Goal: Transaction & Acquisition: Purchase product/service

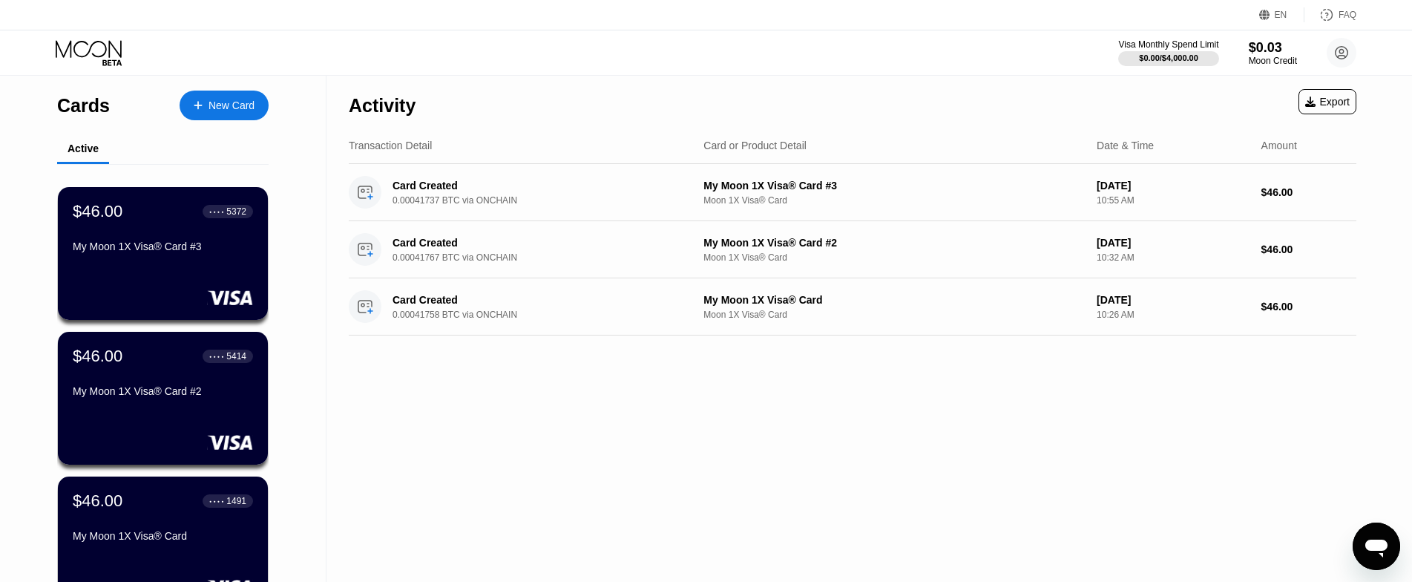
click at [226, 105] on div "New Card" at bounding box center [231, 105] width 46 height 13
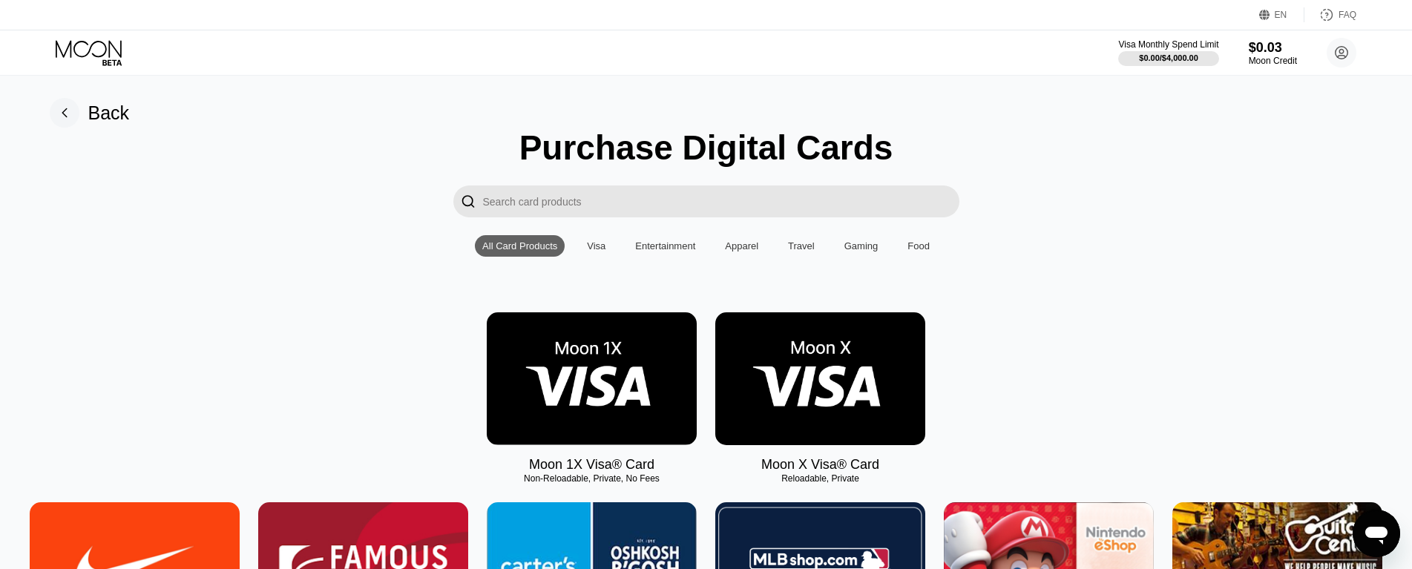
click at [556, 380] on img at bounding box center [592, 378] width 210 height 133
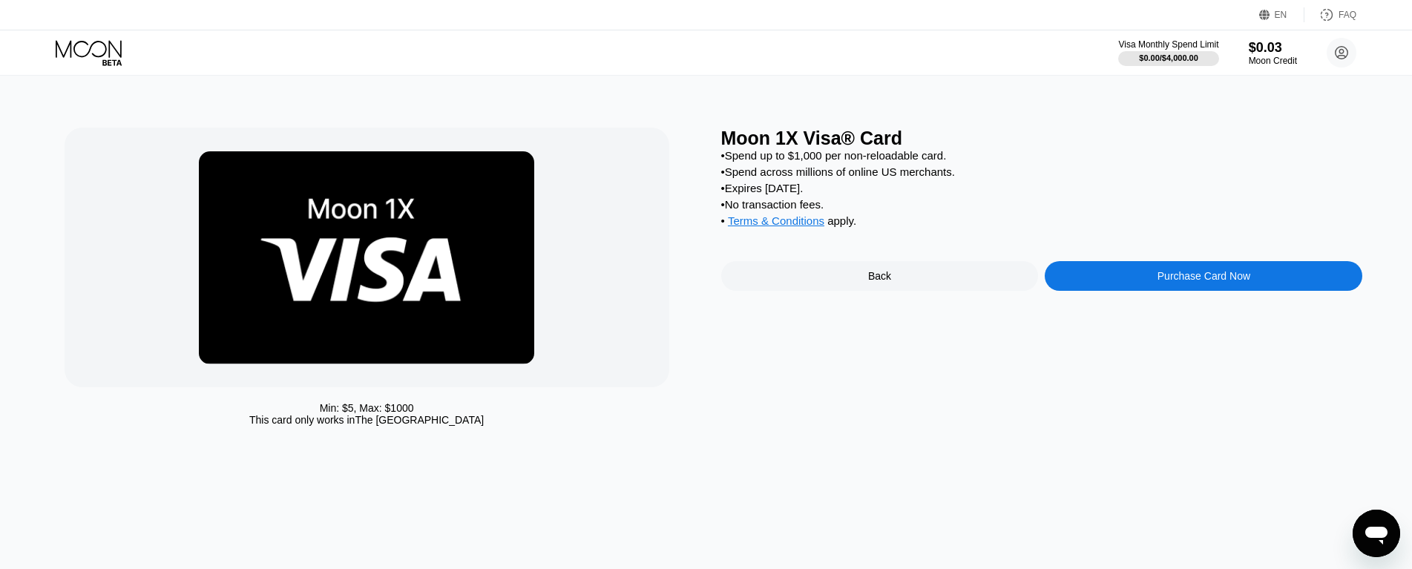
click at [1128, 283] on div "Purchase Card Now" at bounding box center [1202, 276] width 317 height 30
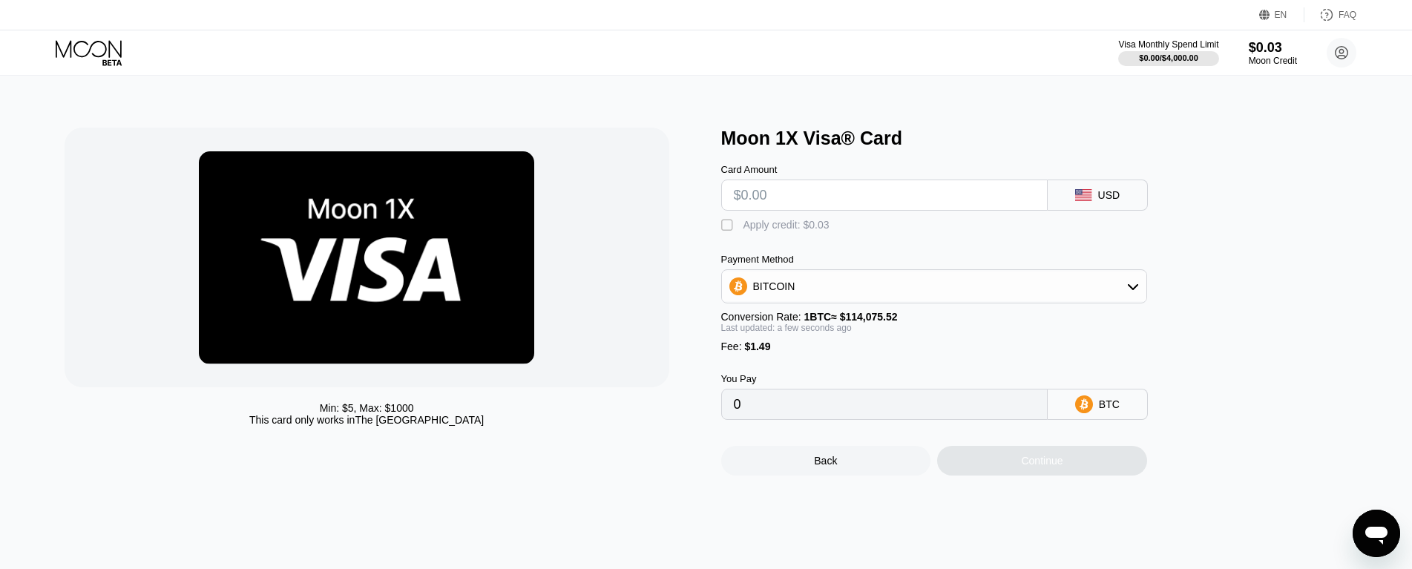
click at [844, 197] on input "text" at bounding box center [884, 195] width 301 height 30
type input "$46"
type input "0.00041631"
type input "$46"
click at [740, 232] on div " Apply credit: $0.03" at bounding box center [779, 225] width 116 height 15
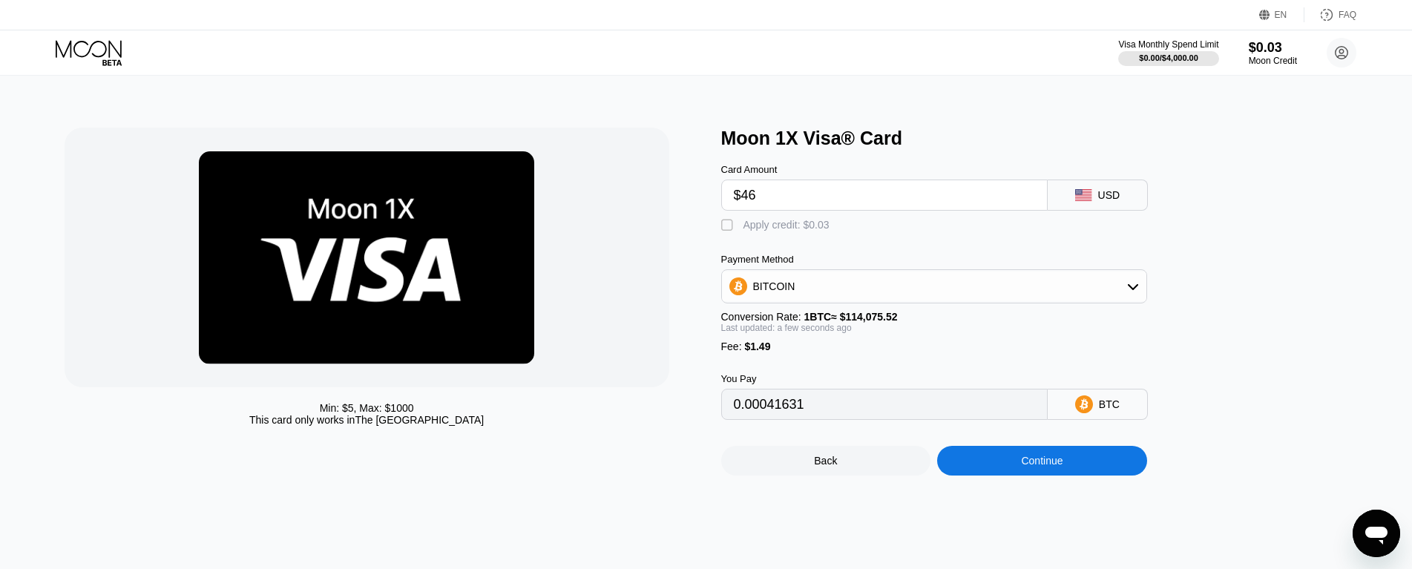
type input "0.00041604"
click at [1006, 475] on div "Continue" at bounding box center [1042, 461] width 210 height 30
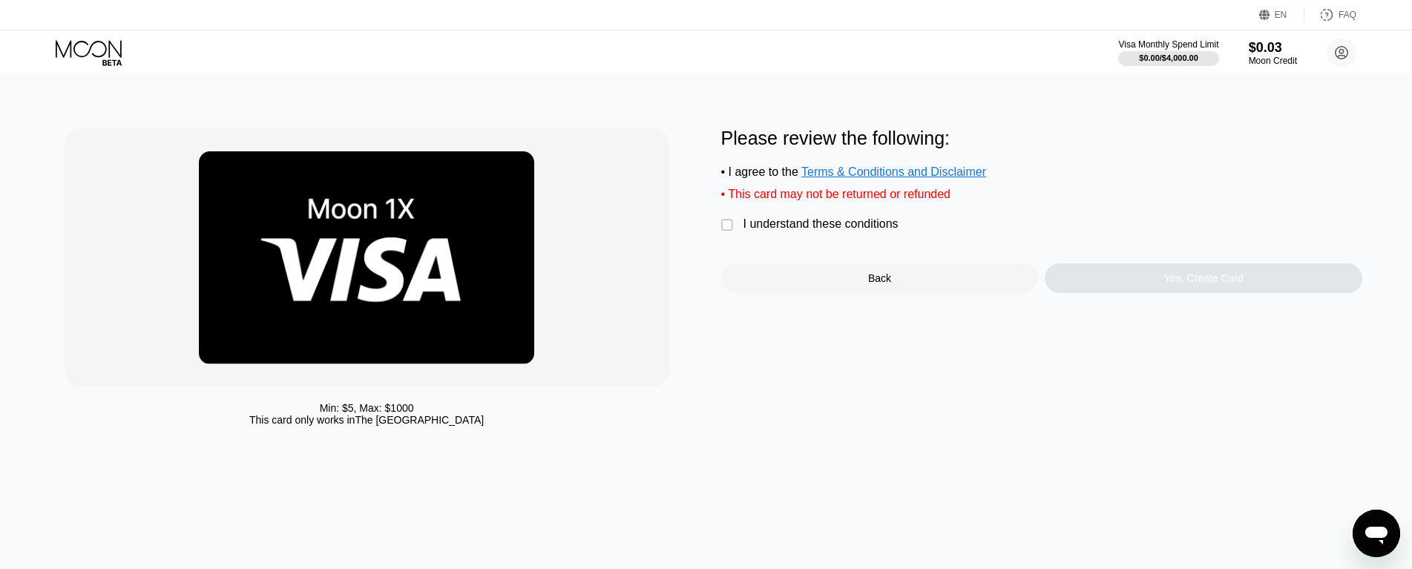
click at [805, 223] on div "Please review the following: • I agree to the Terms & Conditions and Disclaimer…" at bounding box center [1042, 210] width 642 height 165
click at [808, 231] on div "I understand these conditions" at bounding box center [820, 223] width 155 height 13
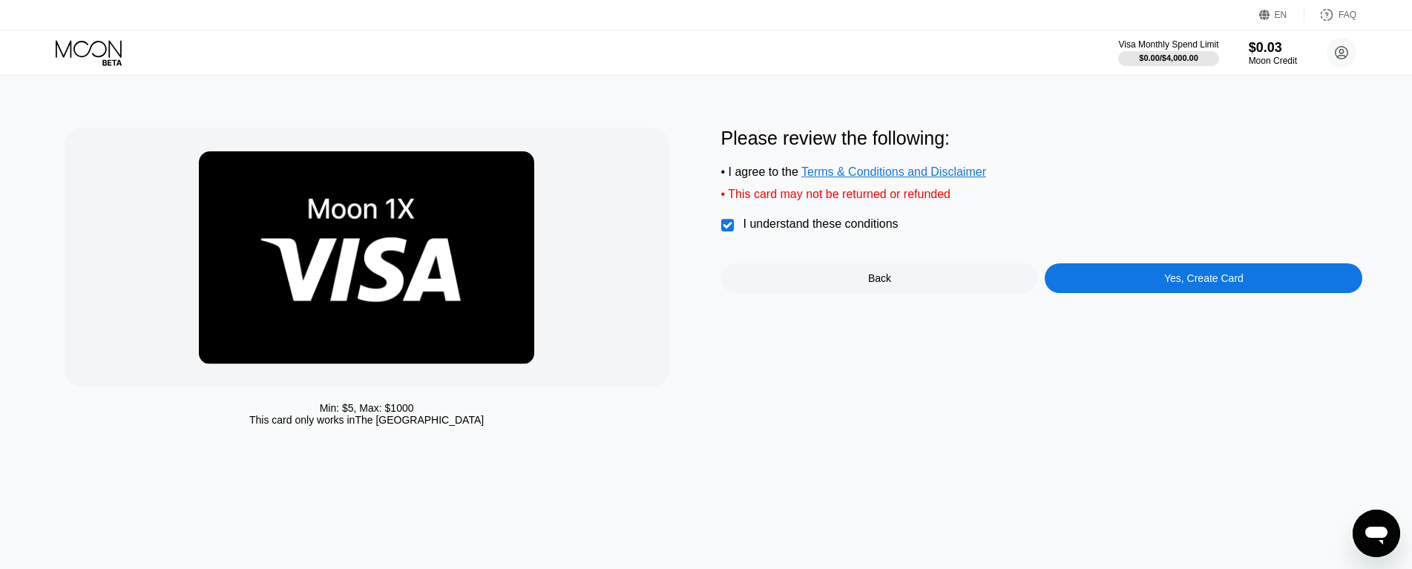
click at [1203, 282] on div "Yes, Create Card" at bounding box center [1203, 278] width 79 height 12
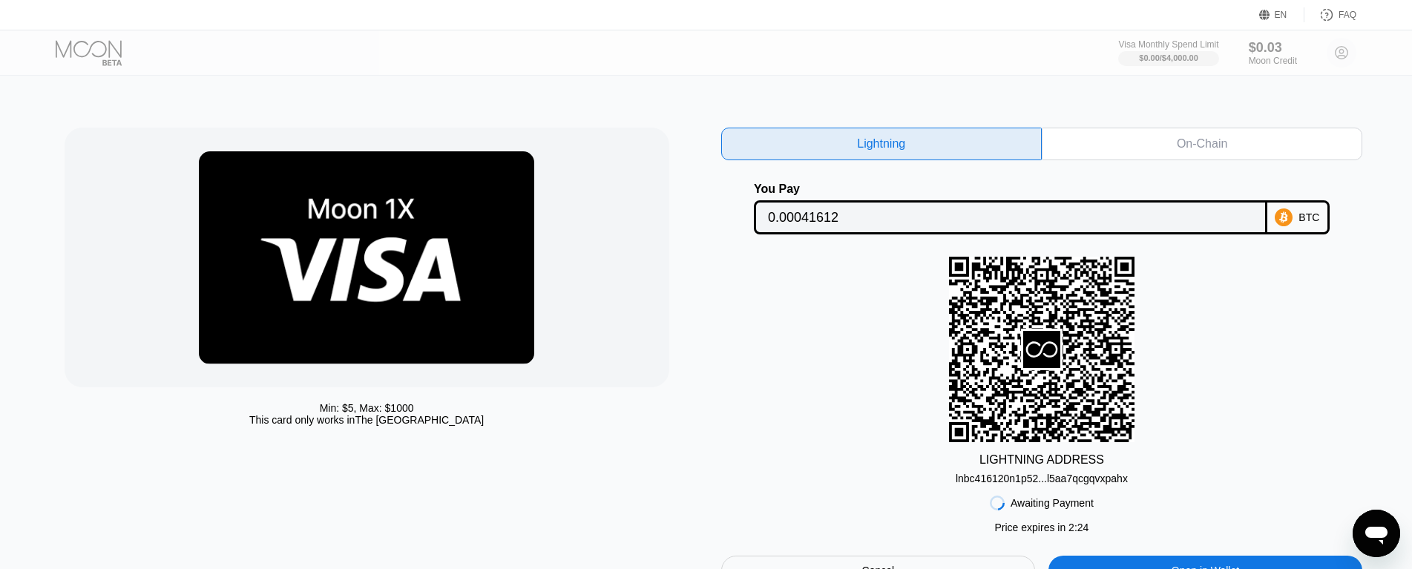
click at [1134, 145] on div "On-Chain" at bounding box center [1201, 144] width 320 height 33
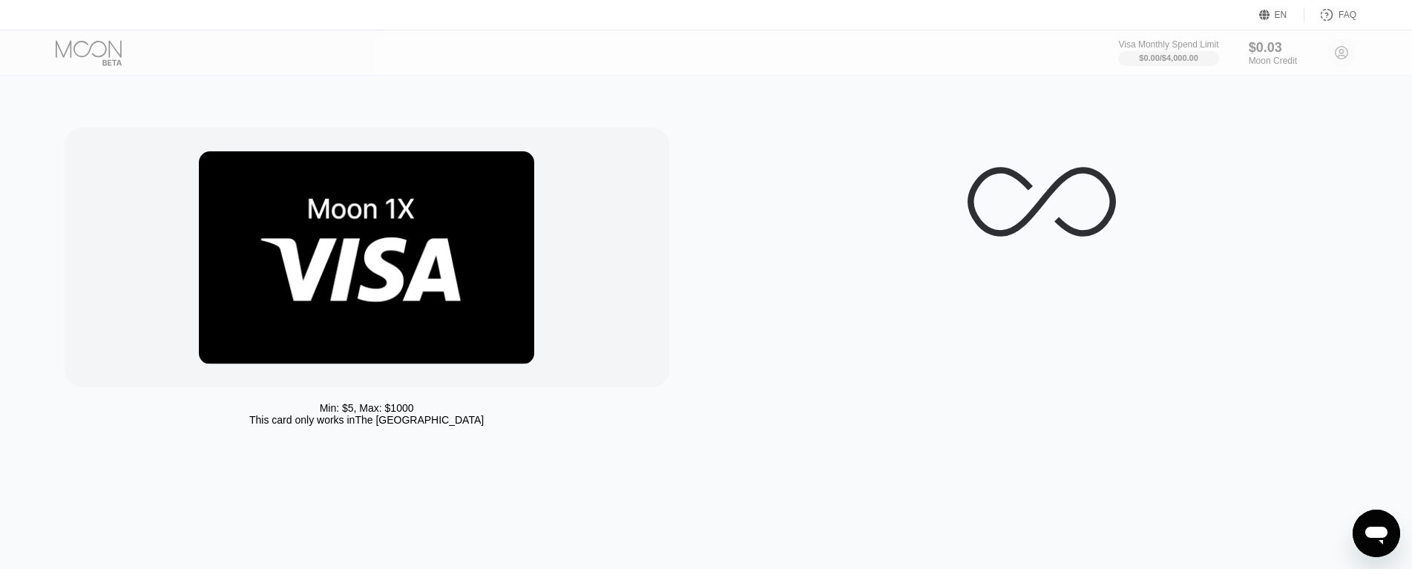
click at [720, 245] on div "Min: $ 5 , Max: $ 1000 This card only works in The United States" at bounding box center [706, 281] width 1283 height 306
click at [680, 217] on div "Min: $ 5 , Max: $ 1000 This card only works in The United States" at bounding box center [386, 281] width 642 height 306
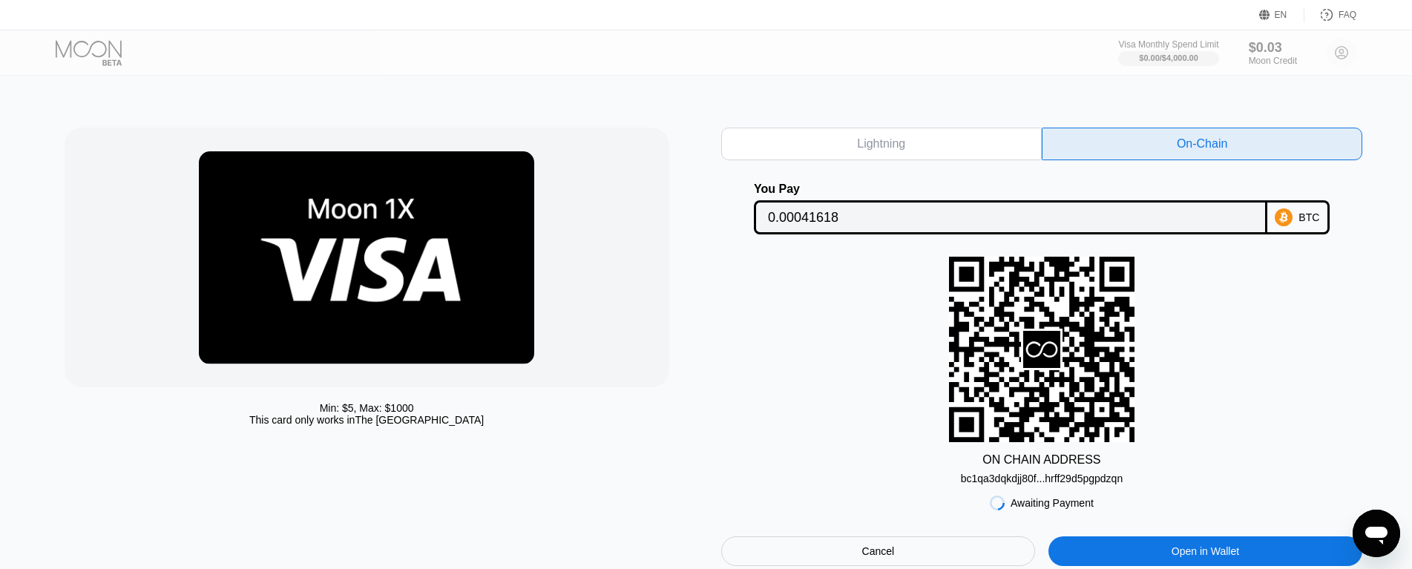
click at [705, 194] on div "Min: $ 5 , Max: $ 1000 This card only works in The United States" at bounding box center [386, 347] width 642 height 438
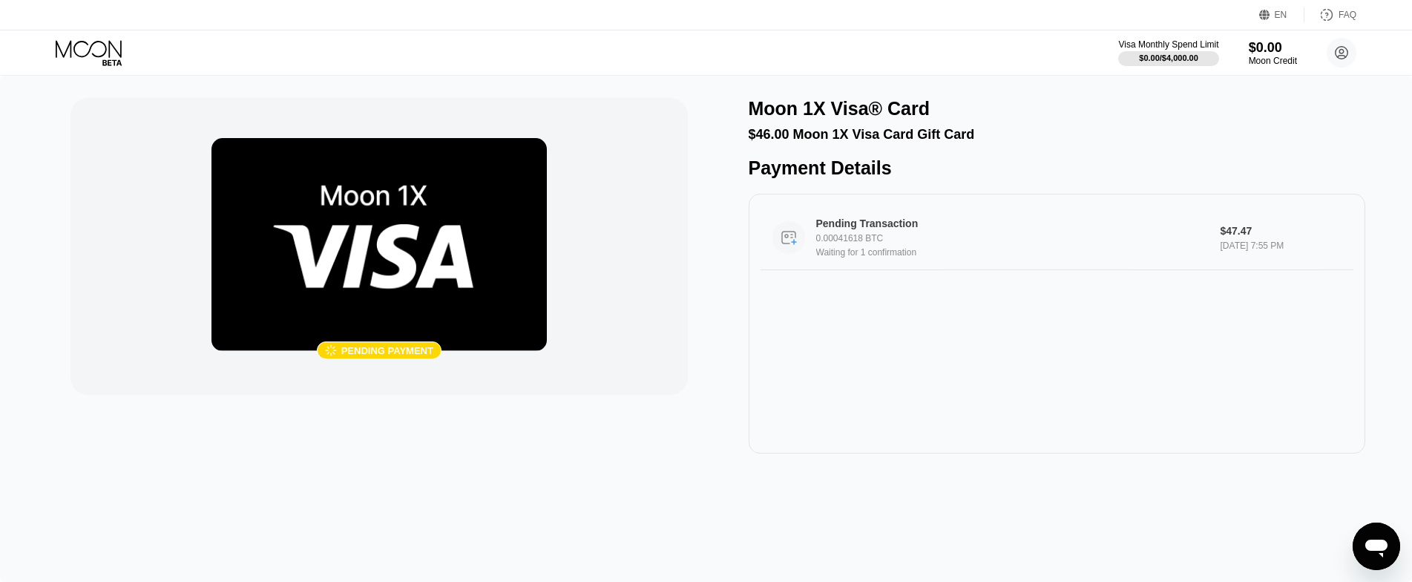
click at [1012, 243] on div "0.00041618 BTC" at bounding box center [1012, 238] width 392 height 10
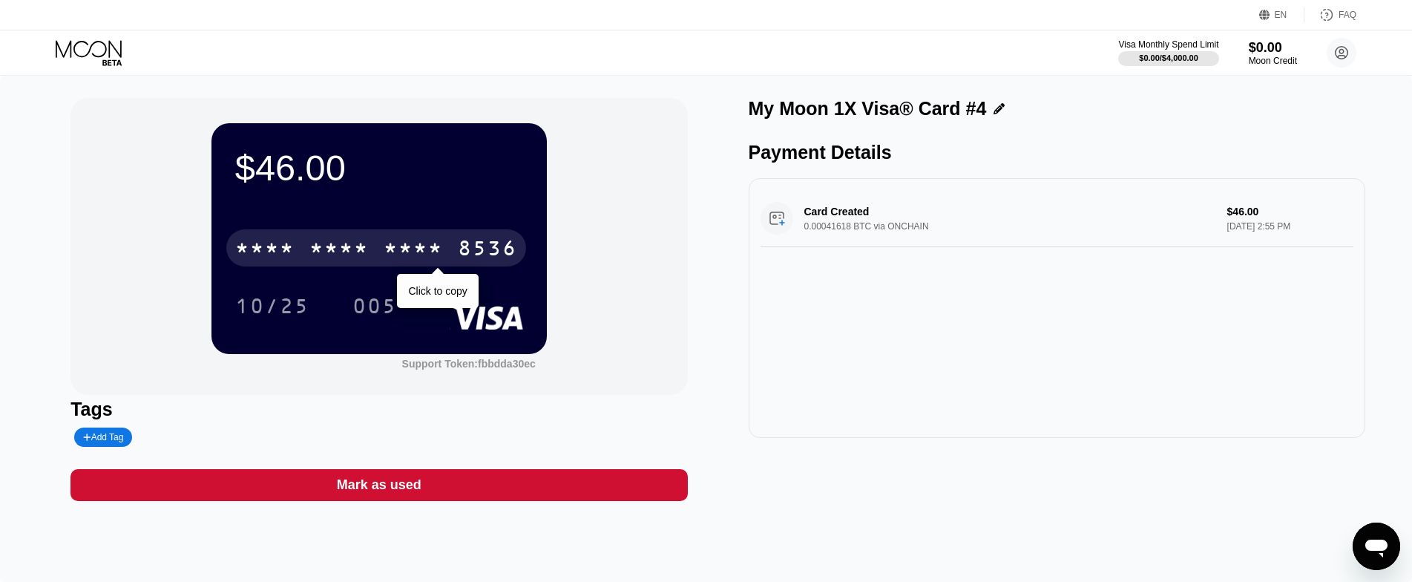
click at [350, 236] on div "* * * * * * * * * * * * 8536" at bounding box center [376, 247] width 300 height 37
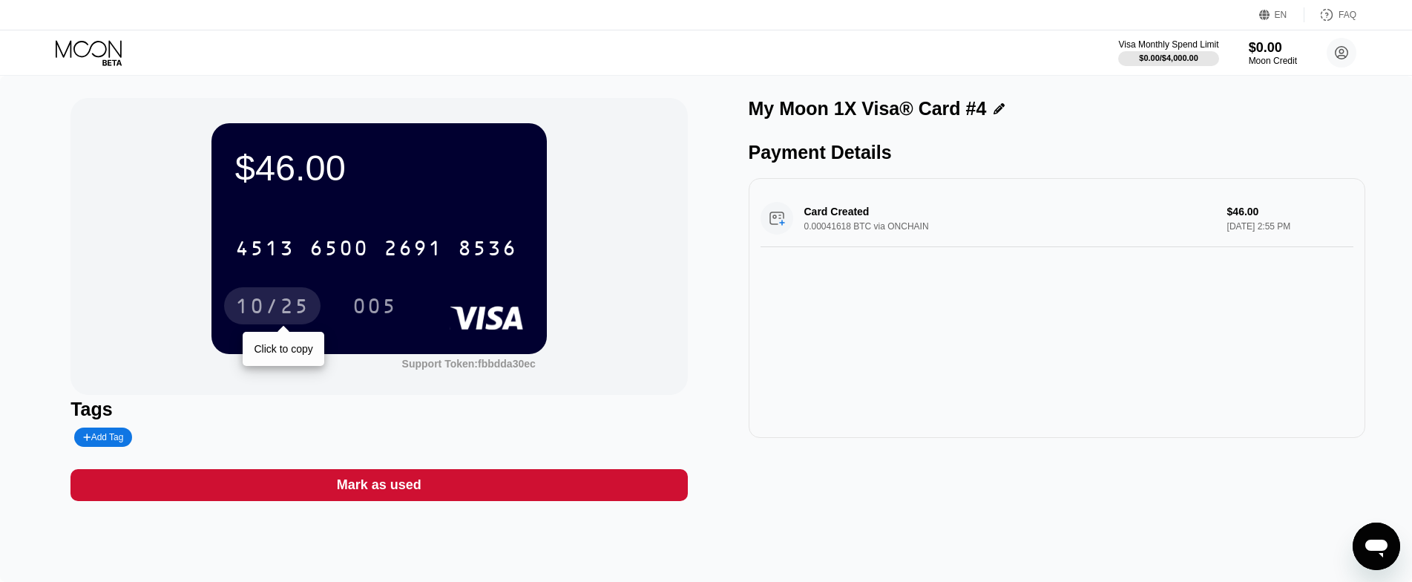
click at [266, 306] on div "10/25" at bounding box center [272, 308] width 74 height 24
click at [103, 156] on div "$46.00 4513 6500 2691 8536 10/25 005 Support Token: fbbdda30ec" at bounding box center [378, 246] width 616 height 297
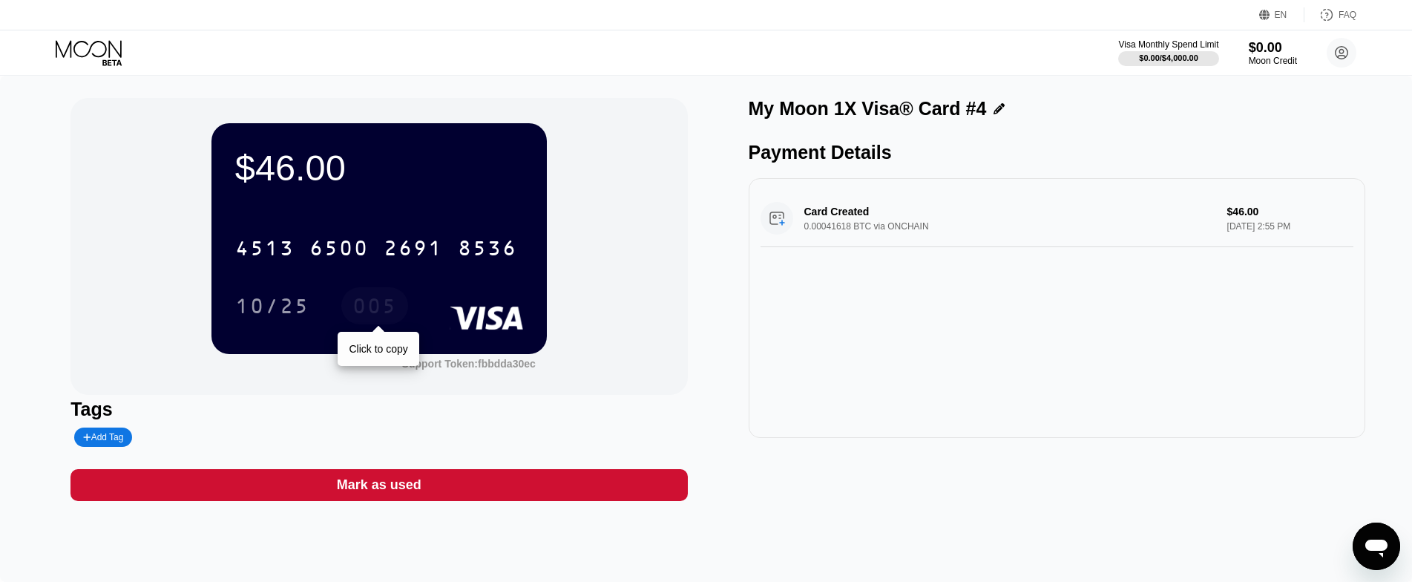
click at [359, 306] on div "005" at bounding box center [374, 308] width 45 height 24
